Goal: Find specific page/section: Find specific page/section

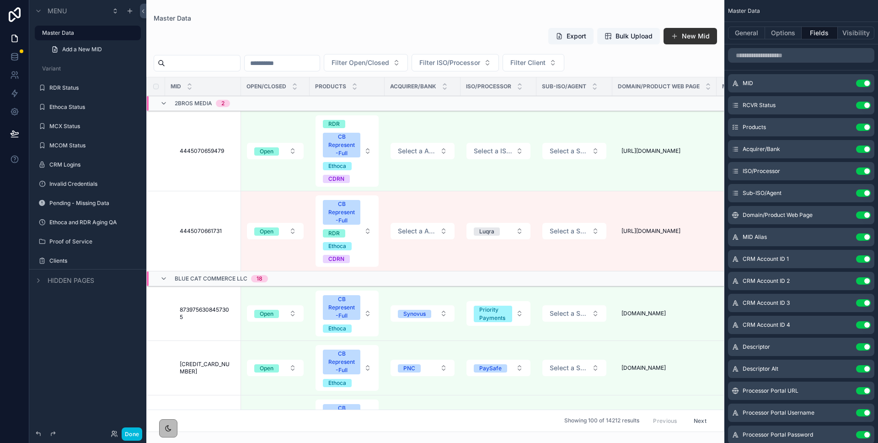
click at [125, 432] on button "Done" at bounding box center [132, 433] width 21 height 13
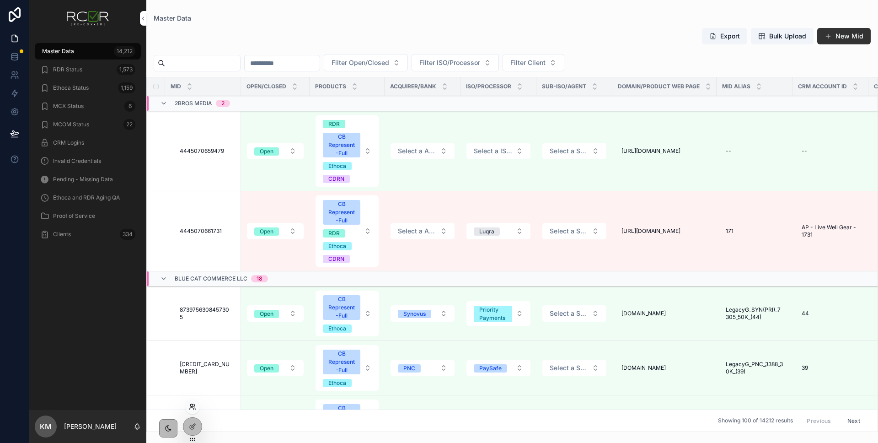
click at [190, 404] on icon at bounding box center [192, 406] width 7 height 7
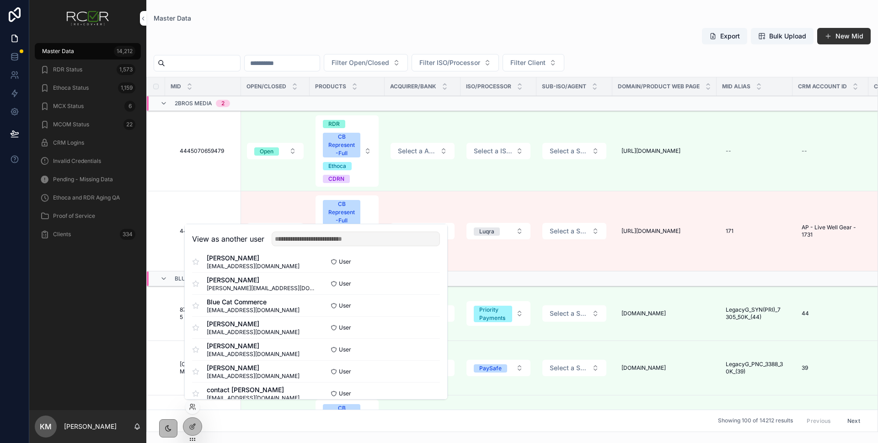
scroll to position [276, 0]
click at [420, 302] on button "Select" at bounding box center [428, 303] width 24 height 13
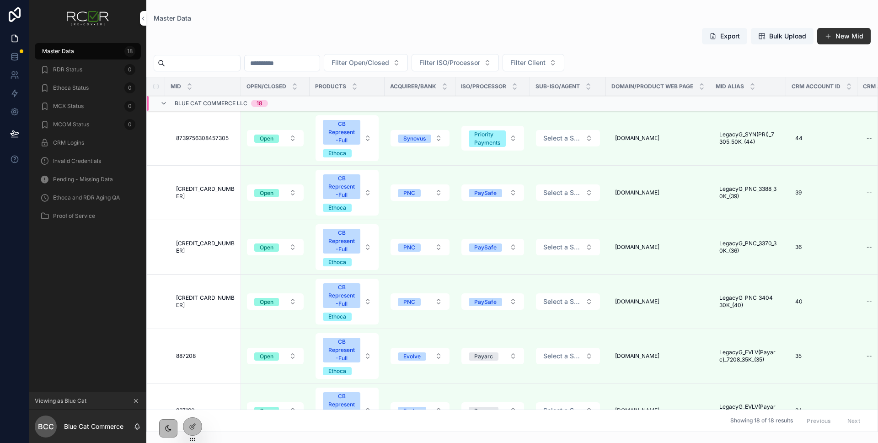
click at [81, 166] on div "Invalid Credentials" at bounding box center [87, 161] width 95 height 15
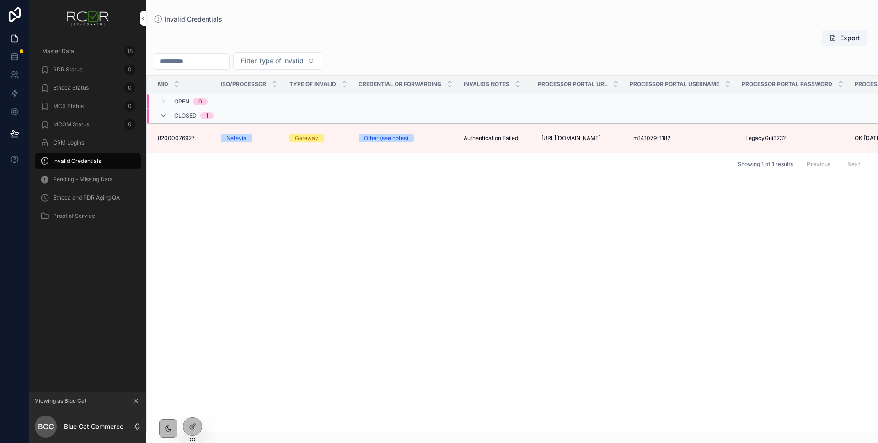
click at [86, 180] on span "Pending - Missing Data" at bounding box center [83, 179] width 60 height 7
